Goal: Information Seeking & Learning: Learn about a topic

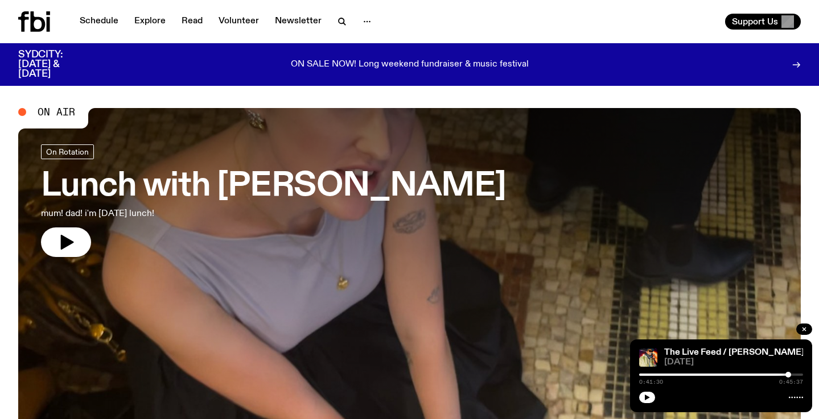
click at [385, 198] on h3 "Lunch with [PERSON_NAME]" at bounding box center [273, 187] width 465 height 32
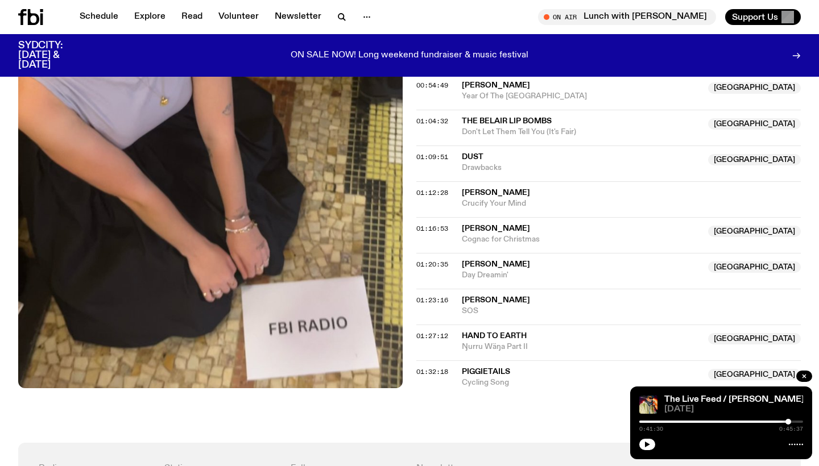
scroll to position [872, 0]
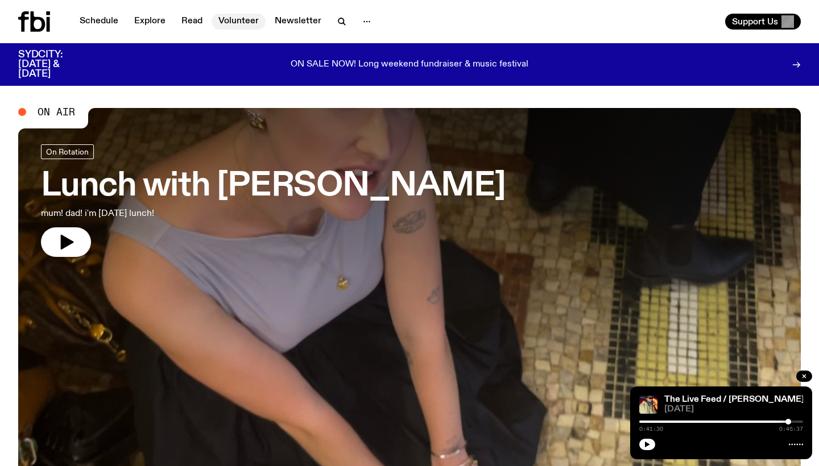
click at [238, 22] on link "Volunteer" at bounding box center [239, 22] width 54 height 16
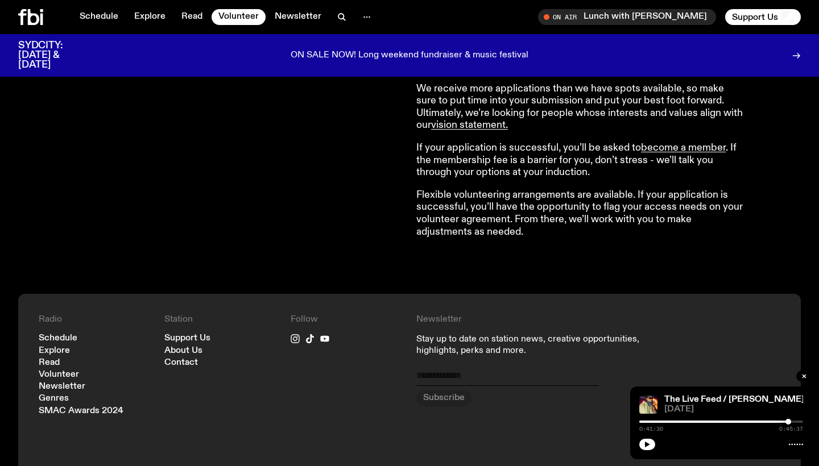
scroll to position [1012, 0]
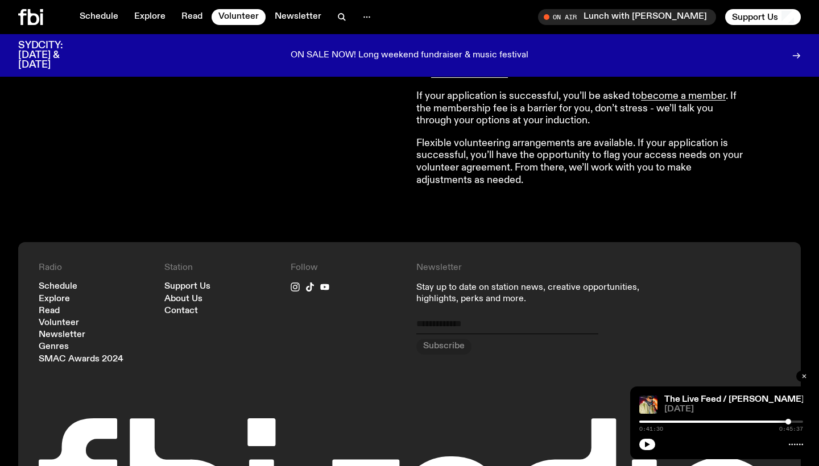
click at [801, 379] on button "button" at bounding box center [804, 376] width 16 height 11
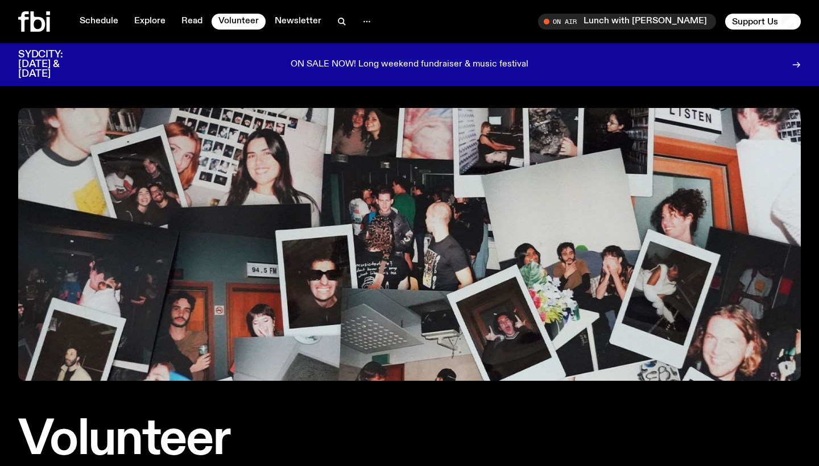
scroll to position [0, 0]
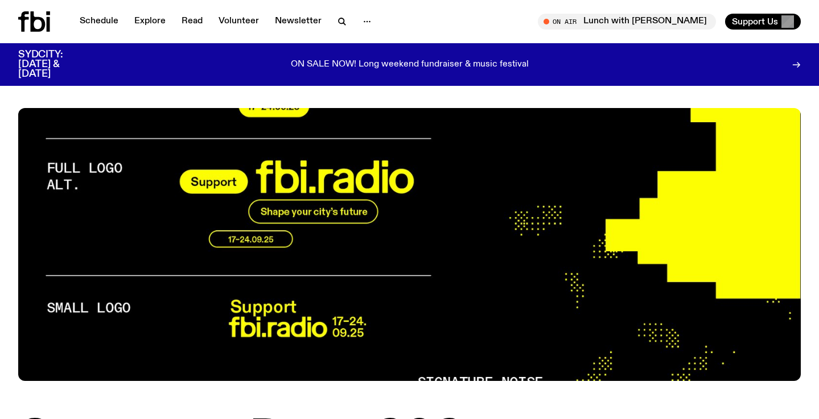
drag, startPoint x: 411, startPoint y: 232, endPoint x: 409, endPoint y: 238, distance: 7.0
drag, startPoint x: 451, startPoint y: 308, endPoint x: 441, endPoint y: 312, distance: 10.7
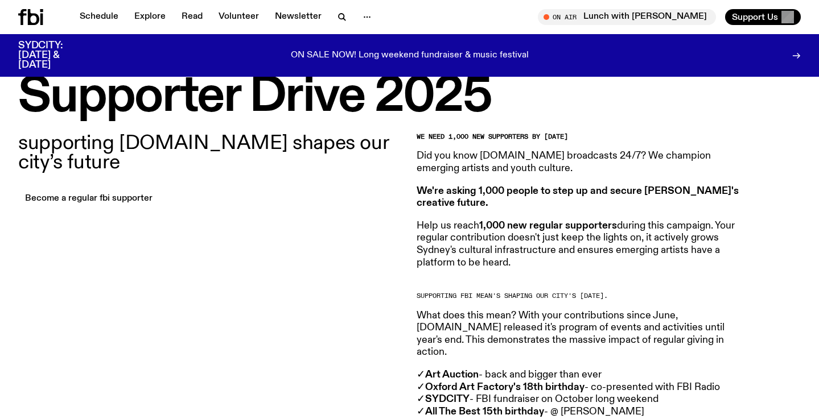
scroll to position [335, 0]
